Goal: Task Accomplishment & Management: Use online tool/utility

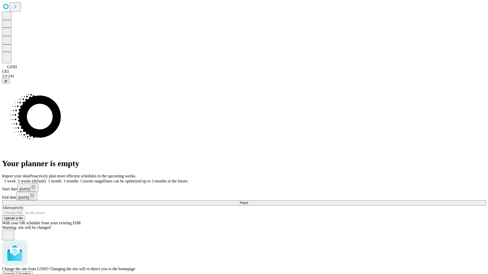
click at [31, 272] on span "Confirm" at bounding box center [25, 274] width 12 height 4
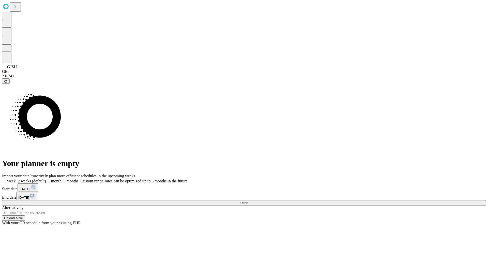
click at [61, 179] on label "1 month" at bounding box center [53, 181] width 15 height 4
click at [248, 201] on span "Fetch" at bounding box center [244, 203] width 8 height 4
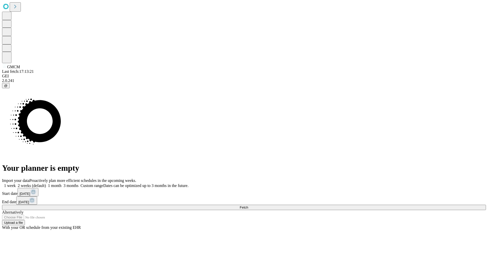
click at [248, 206] on span "Fetch" at bounding box center [244, 208] width 8 height 4
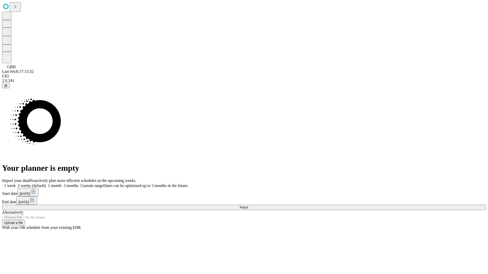
click at [61, 184] on label "1 month" at bounding box center [53, 186] width 15 height 4
click at [248, 206] on span "Fetch" at bounding box center [244, 208] width 8 height 4
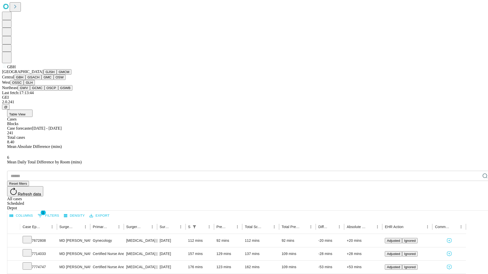
click at [39, 80] on button "GSACH" at bounding box center [33, 77] width 16 height 5
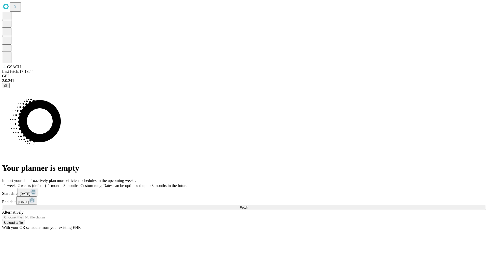
click at [61, 184] on label "1 month" at bounding box center [53, 186] width 15 height 4
click at [248, 206] on span "Fetch" at bounding box center [244, 208] width 8 height 4
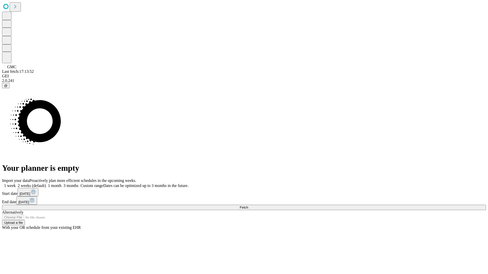
click at [61, 184] on label "1 month" at bounding box center [53, 186] width 15 height 4
click at [248, 206] on span "Fetch" at bounding box center [244, 208] width 8 height 4
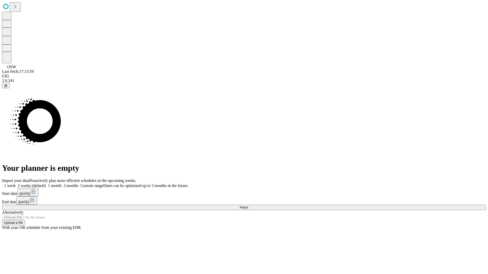
click at [248, 206] on span "Fetch" at bounding box center [244, 208] width 8 height 4
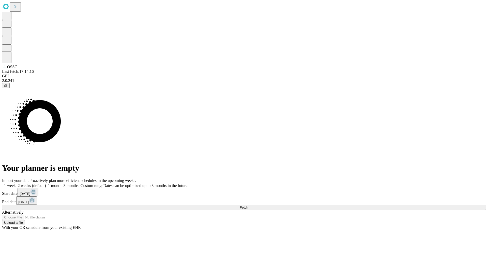
click at [61, 184] on label "1 month" at bounding box center [53, 186] width 15 height 4
click at [248, 206] on span "Fetch" at bounding box center [244, 208] width 8 height 4
click at [61, 184] on label "1 month" at bounding box center [53, 186] width 15 height 4
click at [248, 206] on span "Fetch" at bounding box center [244, 208] width 8 height 4
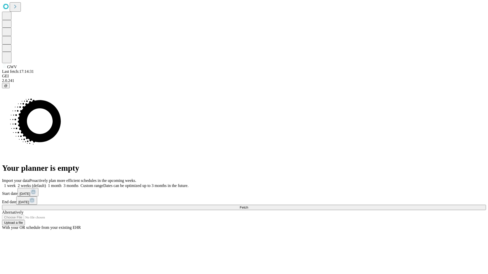
click at [248, 206] on span "Fetch" at bounding box center [244, 208] width 8 height 4
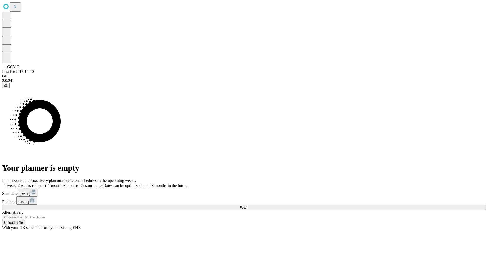
click at [61, 184] on label "1 month" at bounding box center [53, 186] width 15 height 4
click at [248, 206] on span "Fetch" at bounding box center [244, 208] width 8 height 4
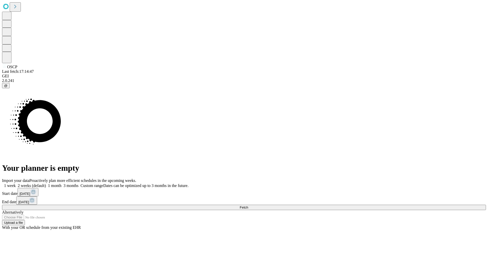
click at [61, 184] on label "1 month" at bounding box center [53, 186] width 15 height 4
click at [248, 206] on span "Fetch" at bounding box center [244, 208] width 8 height 4
